Goal: Check status: Check status

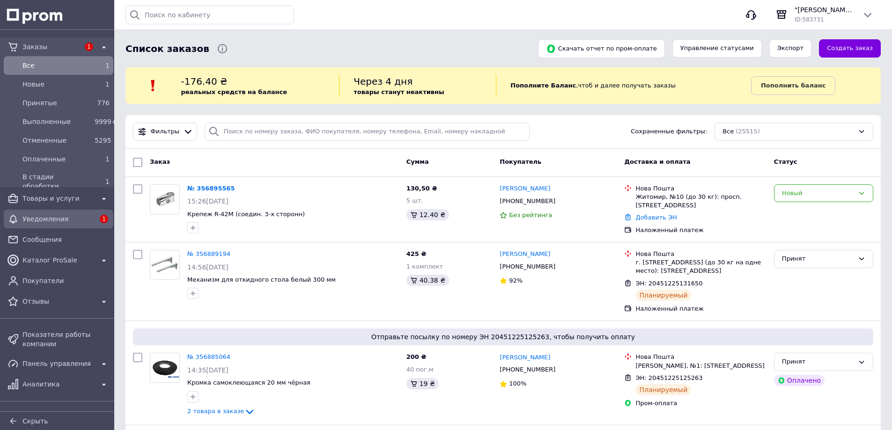
click at [58, 219] on span "Уведомления" at bounding box center [58, 218] width 72 height 9
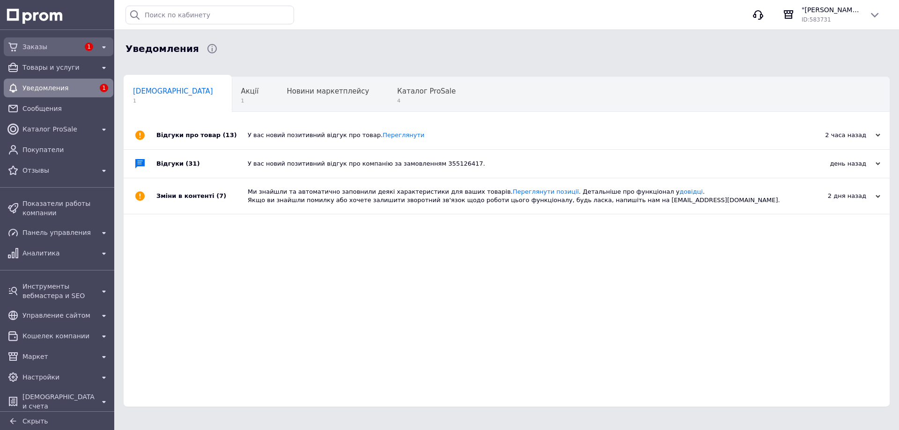
click at [42, 46] on span "Заказы" at bounding box center [50, 46] width 57 height 9
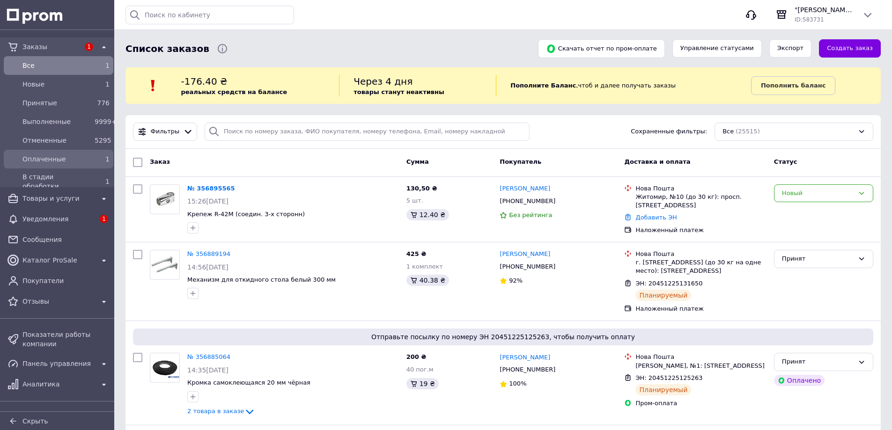
click at [58, 162] on span "Оплаченные" at bounding box center [56, 158] width 68 height 9
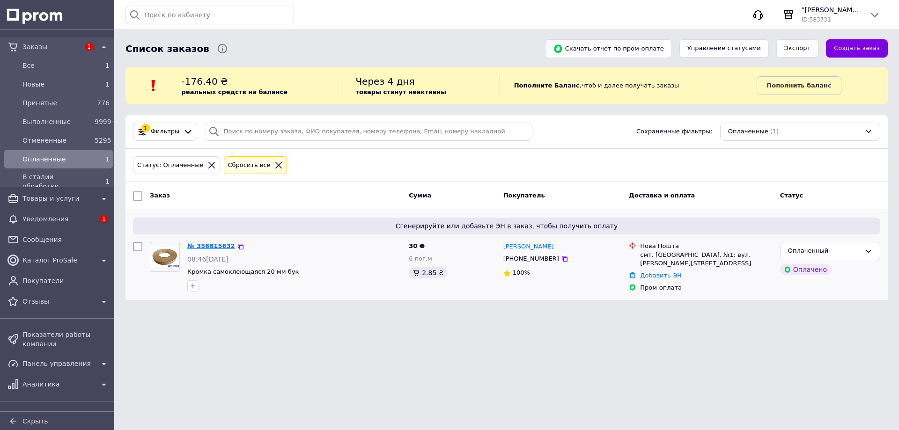
click at [220, 244] on link "№ 356815632" at bounding box center [211, 246] width 48 height 7
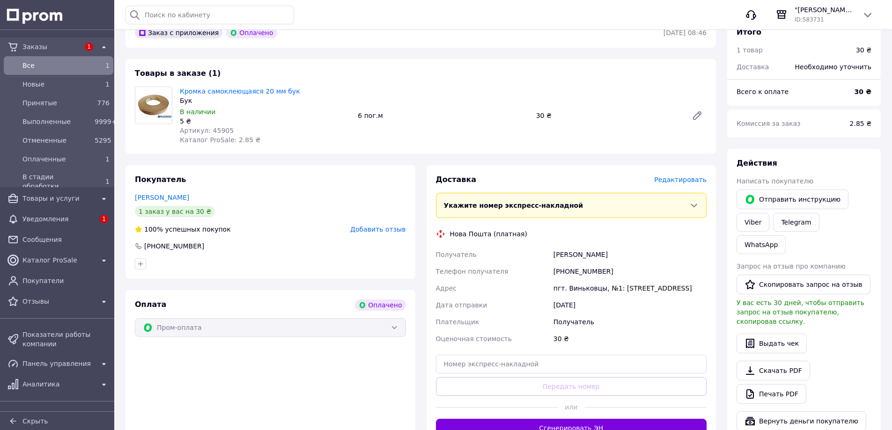
scroll to position [468, 0]
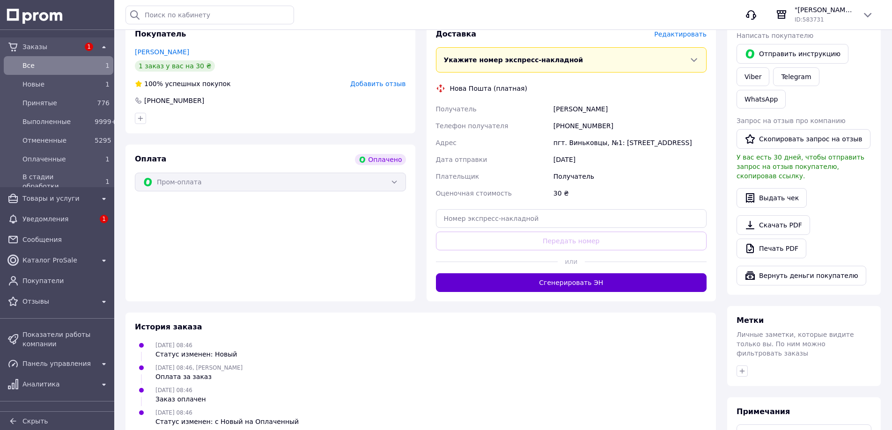
click at [588, 274] on button "Сгенерировать ЭН" at bounding box center [571, 282] width 271 height 19
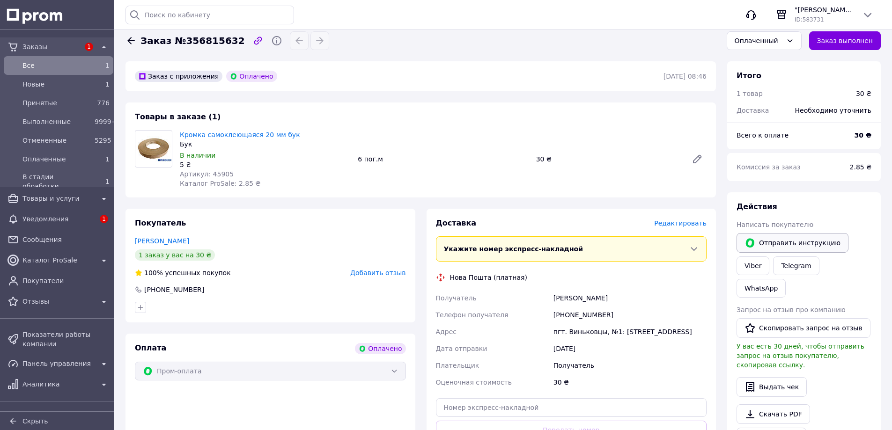
scroll to position [187, 0]
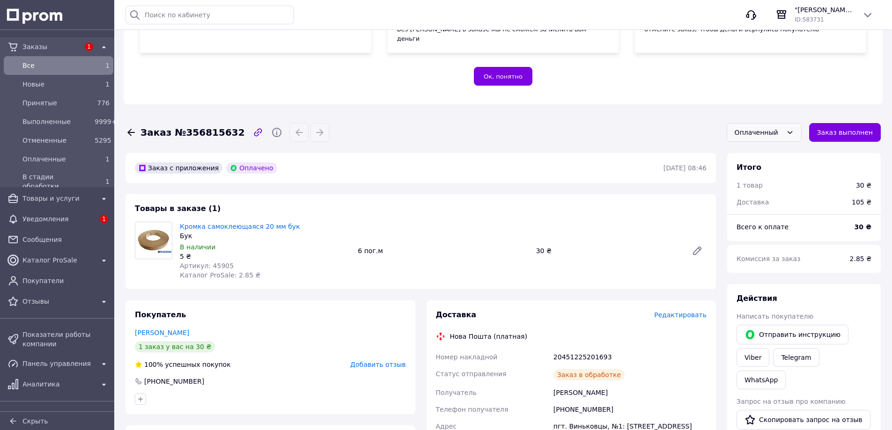
click at [794, 129] on icon at bounding box center [789, 132] width 7 height 7
click at [767, 144] on li "Принят" at bounding box center [764, 153] width 74 height 18
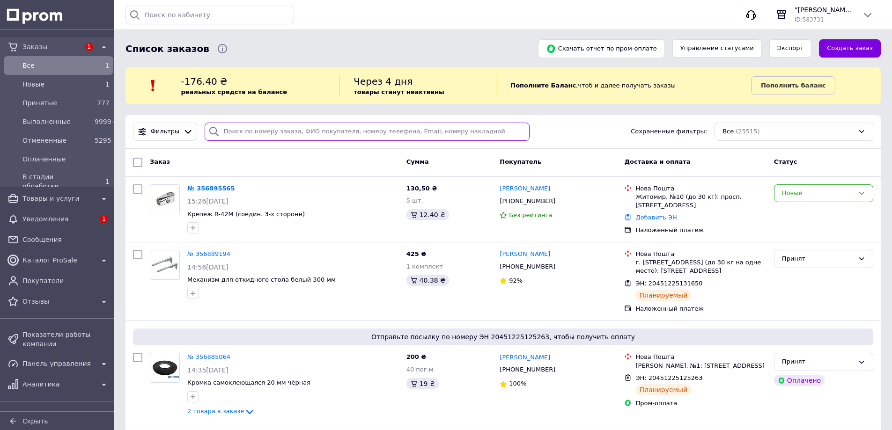
click at [246, 131] on input "search" at bounding box center [367, 132] width 325 height 18
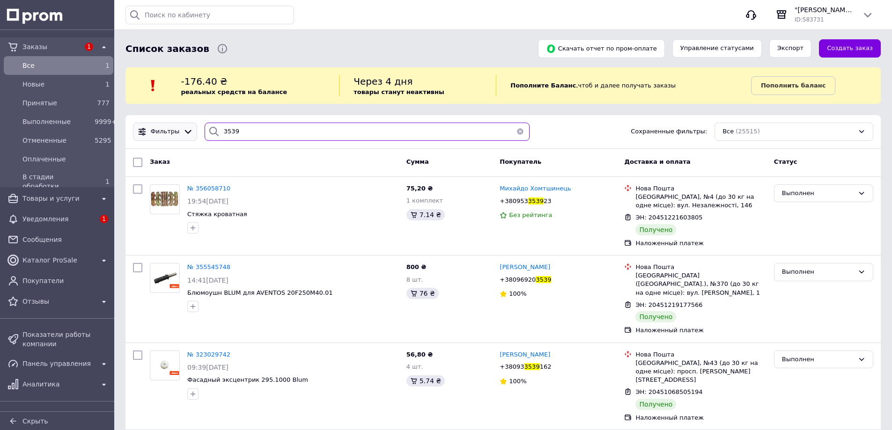
drag, startPoint x: 244, startPoint y: 132, endPoint x: 164, endPoint y: 131, distance: 80.1
click at [164, 131] on div "Фильтры 3539 Сохраненные фильтры: Все (25515)" at bounding box center [503, 132] width 748 height 18
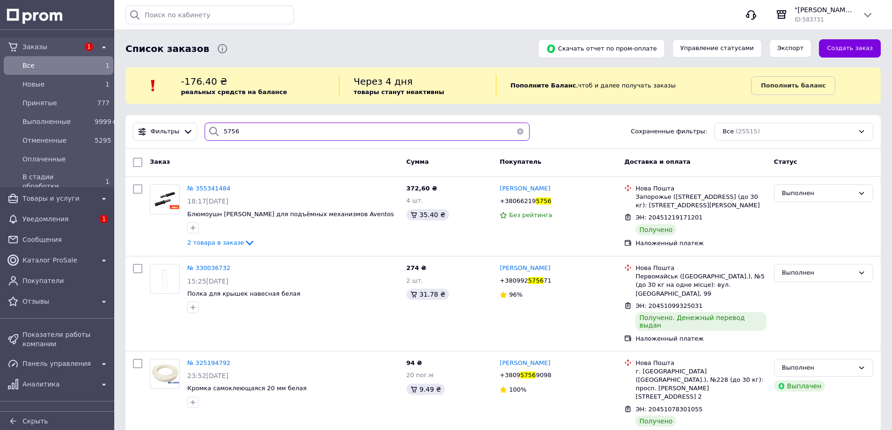
click at [223, 131] on input "5756" at bounding box center [367, 132] width 325 height 18
click at [212, 131] on icon at bounding box center [213, 131] width 11 height 11
click at [212, 131] on icon at bounding box center [213, 131] width 9 height 9
click at [252, 130] on input "5756" at bounding box center [367, 132] width 325 height 18
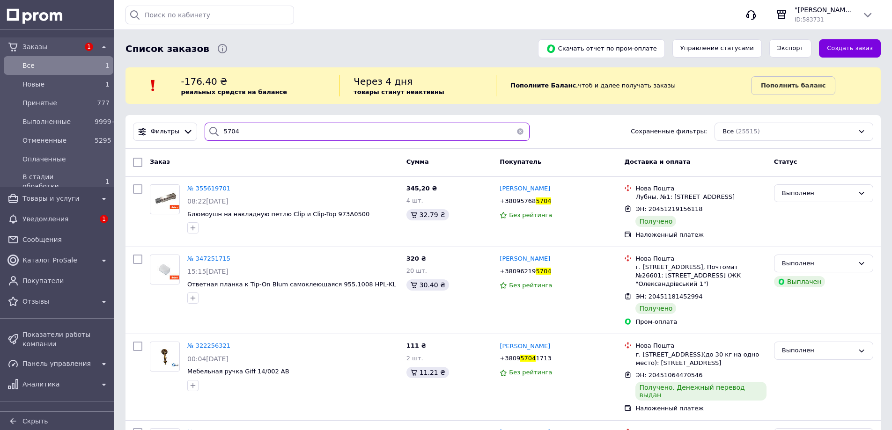
drag, startPoint x: 215, startPoint y: 131, endPoint x: 208, endPoint y: 130, distance: 7.5
click at [208, 130] on div "5704" at bounding box center [367, 132] width 325 height 18
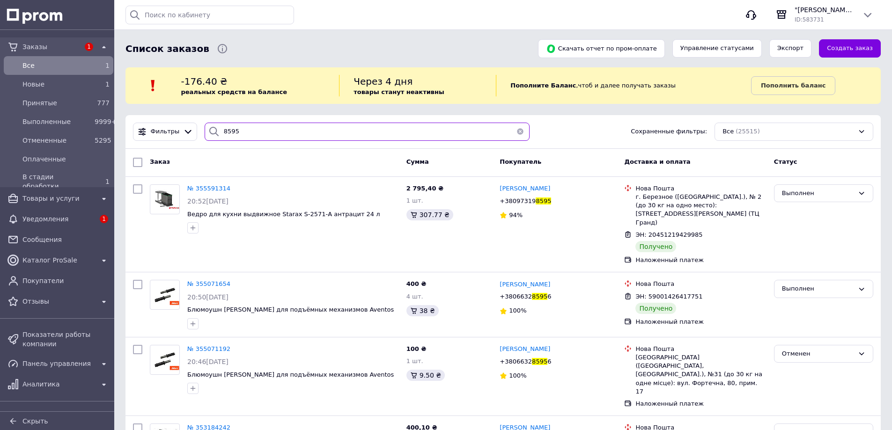
drag, startPoint x: 238, startPoint y: 132, endPoint x: 211, endPoint y: 125, distance: 28.3
click at [211, 125] on div "8595" at bounding box center [367, 132] width 325 height 18
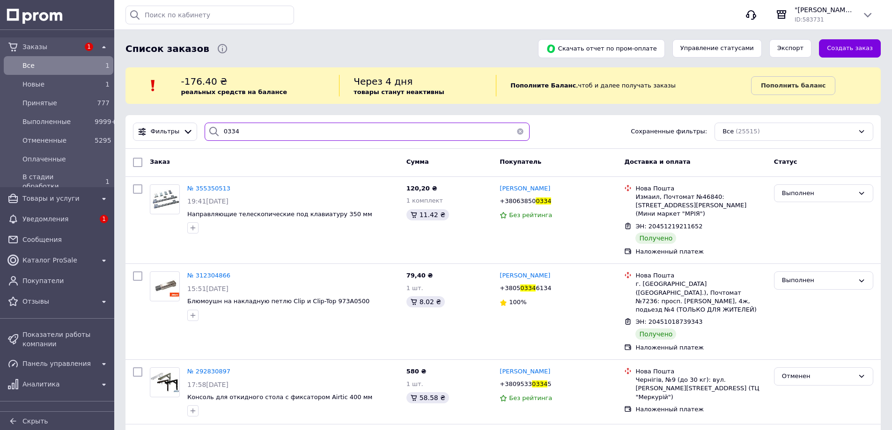
drag, startPoint x: 240, startPoint y: 133, endPoint x: 205, endPoint y: 129, distance: 35.8
click at [205, 129] on div "0334" at bounding box center [367, 132] width 325 height 18
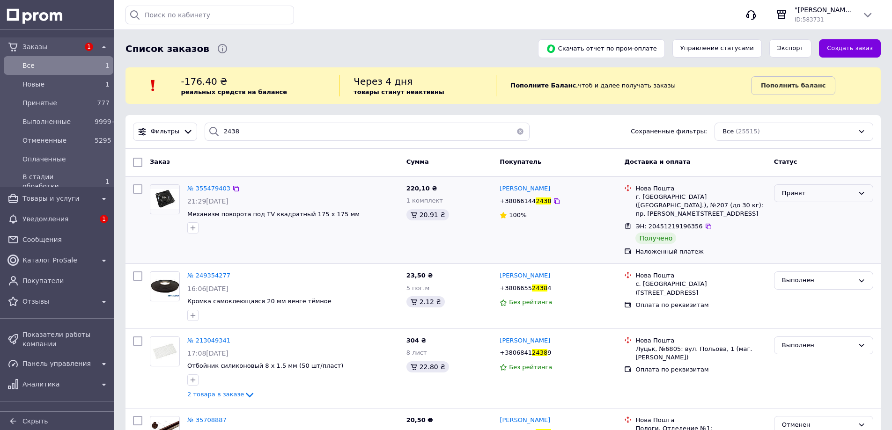
click at [788, 193] on div "Принят" at bounding box center [818, 194] width 72 height 10
click at [792, 212] on li "Выполнен" at bounding box center [823, 212] width 98 height 17
drag, startPoint x: 235, startPoint y: 133, endPoint x: 207, endPoint y: 130, distance: 28.3
click at [207, 130] on div "2438" at bounding box center [367, 132] width 325 height 18
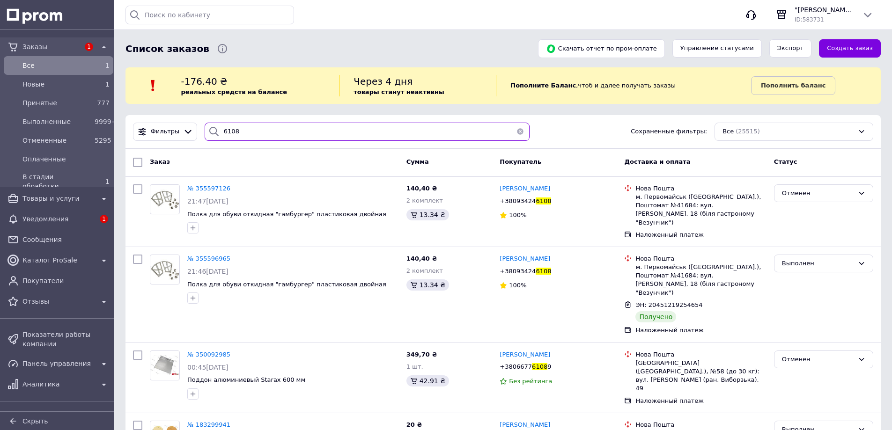
drag, startPoint x: 256, startPoint y: 129, endPoint x: 207, endPoint y: 131, distance: 48.2
click at [207, 132] on div "6108" at bounding box center [367, 132] width 325 height 18
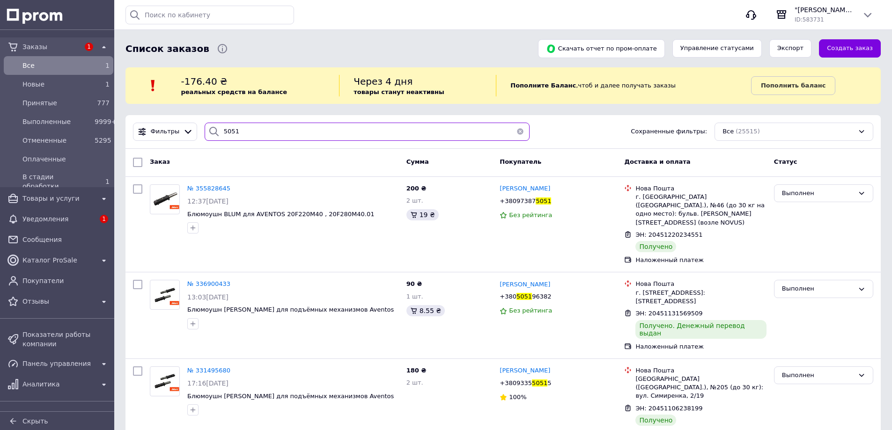
type input "5051"
